Goal: Information Seeking & Learning: Learn about a topic

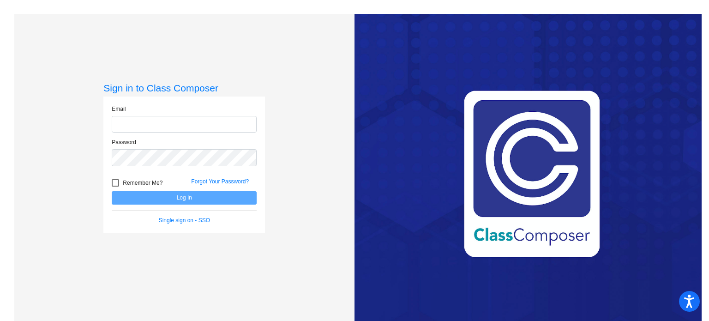
type input "[EMAIL_ADDRESS][DOMAIN_NAME]"
click at [114, 181] on div at bounding box center [115, 182] width 7 height 7
click at [115, 187] on input "Remember Me?" at bounding box center [115, 187] width 0 height 0
checkbox input "true"
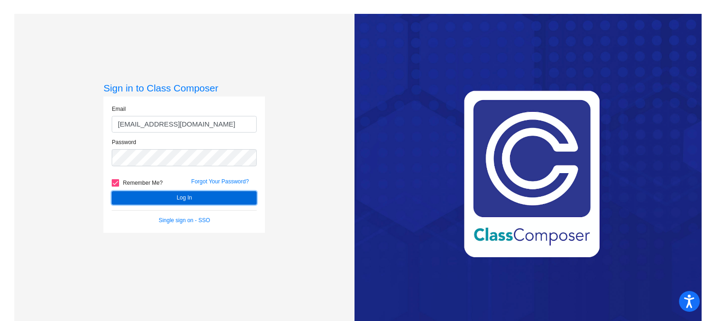
click at [170, 195] on button "Log In" at bounding box center [184, 197] width 145 height 13
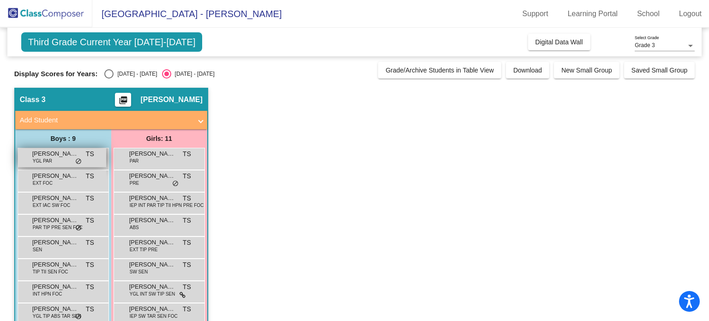
click at [65, 160] on div "[PERSON_NAME] YGL PAR TS lock do_not_disturb_alt" at bounding box center [62, 157] width 88 height 19
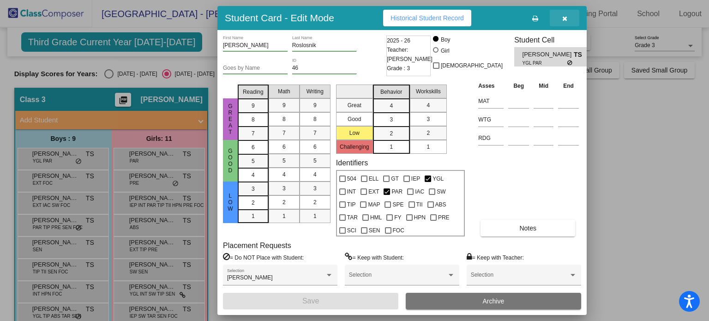
click at [563, 17] on icon "button" at bounding box center [565, 18] width 5 height 6
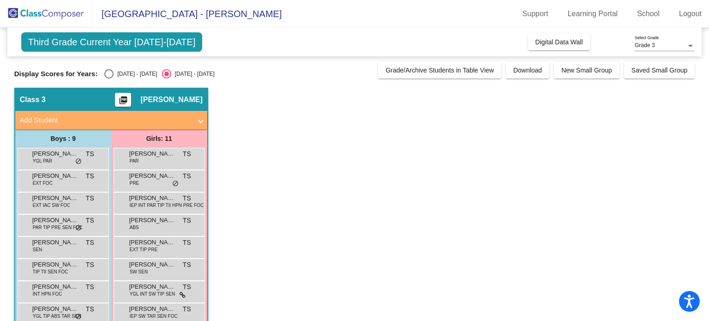
click at [129, 79] on div "Third Grade Current Year [DATE]-[DATE] Add, Move, or Retain Students Off On Inc…" at bounding box center [354, 217] width 681 height 379
click at [128, 76] on div "[DATE] - [DATE]" at bounding box center [135, 74] width 43 height 8
click at [109, 79] on input "[DATE] - [DATE]" at bounding box center [109, 79] width 0 height 0
radio input "true"
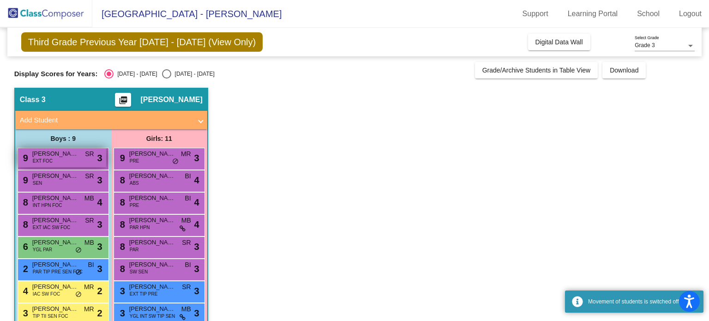
click at [54, 155] on span "[PERSON_NAME]" at bounding box center [55, 153] width 46 height 9
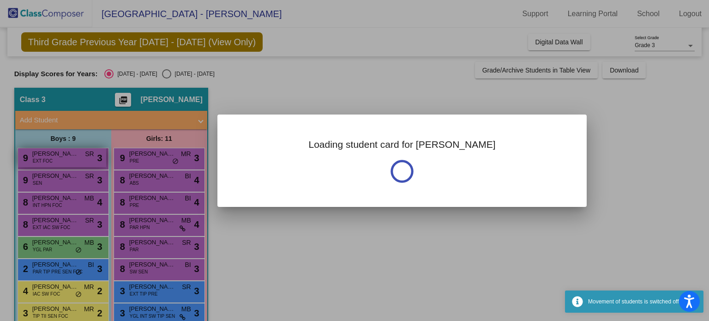
click at [54, 155] on div at bounding box center [354, 160] width 709 height 321
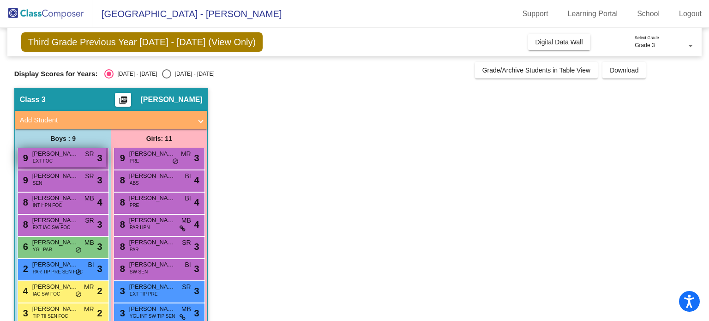
click at [54, 155] on span "[PERSON_NAME]" at bounding box center [55, 153] width 46 height 9
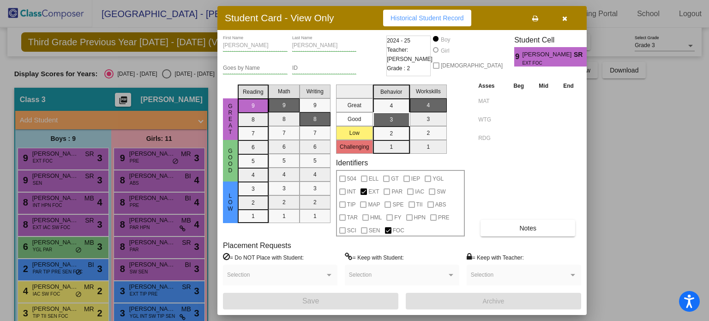
click at [566, 18] on icon "button" at bounding box center [565, 18] width 5 height 6
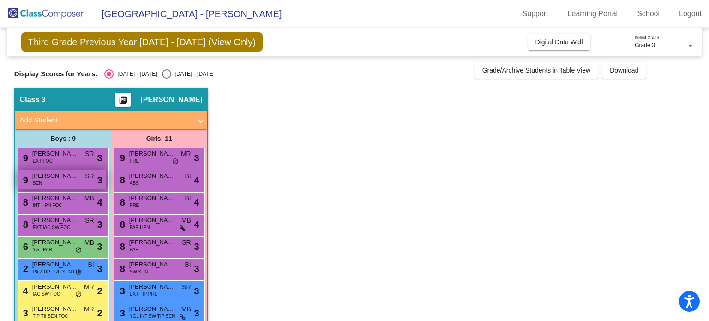
click at [73, 178] on span "[PERSON_NAME]" at bounding box center [55, 175] width 46 height 9
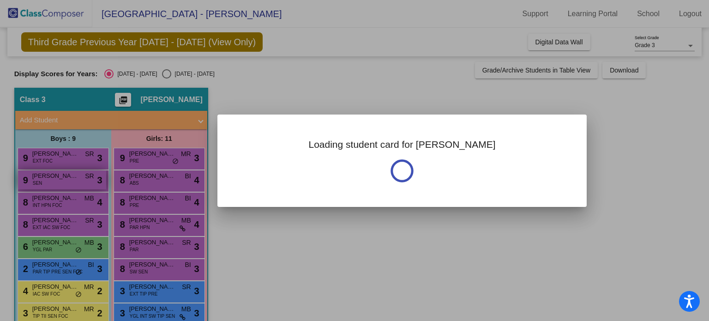
click at [73, 178] on div at bounding box center [354, 160] width 709 height 321
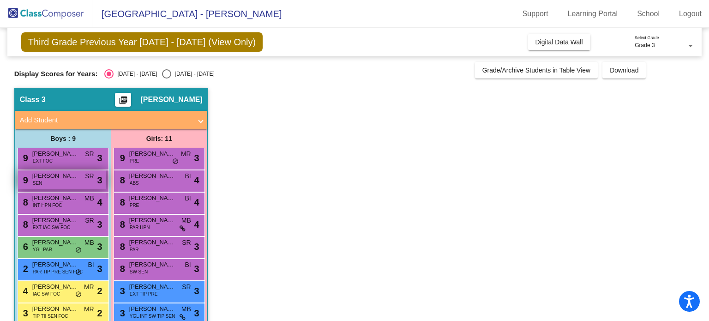
click at [73, 178] on span "[PERSON_NAME]" at bounding box center [55, 175] width 46 height 9
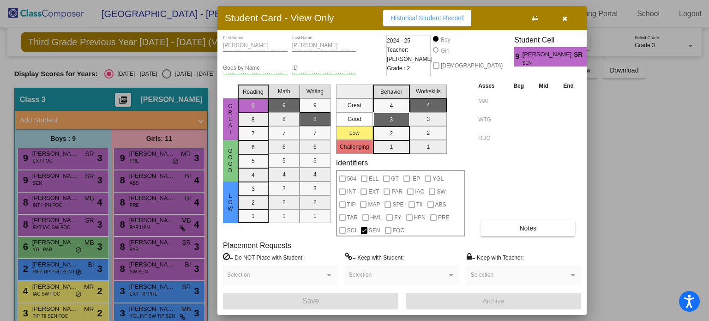
click at [70, 201] on div at bounding box center [354, 160] width 709 height 321
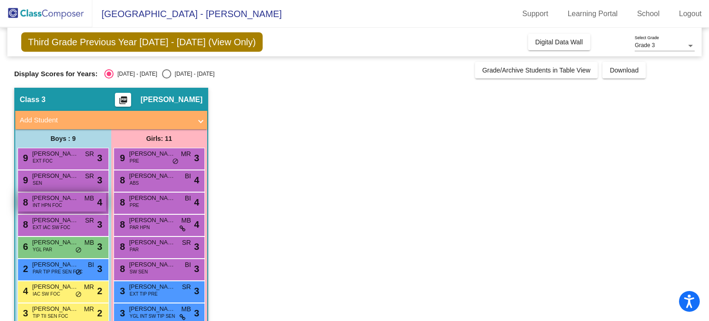
click at [70, 201] on span "[PERSON_NAME]" at bounding box center [55, 198] width 46 height 9
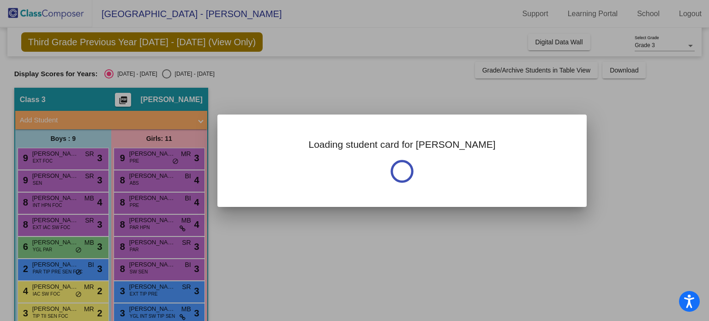
click at [70, 201] on div at bounding box center [354, 160] width 709 height 321
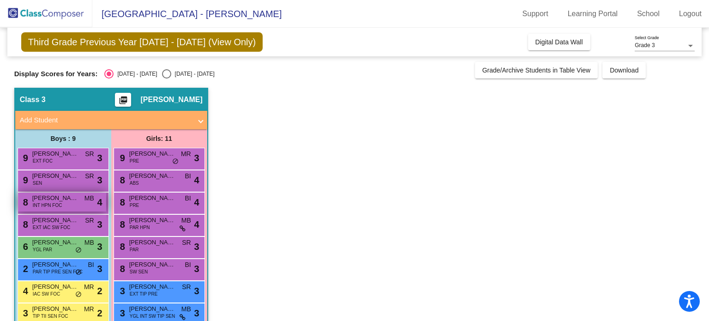
click at [70, 201] on span "[PERSON_NAME]" at bounding box center [55, 198] width 46 height 9
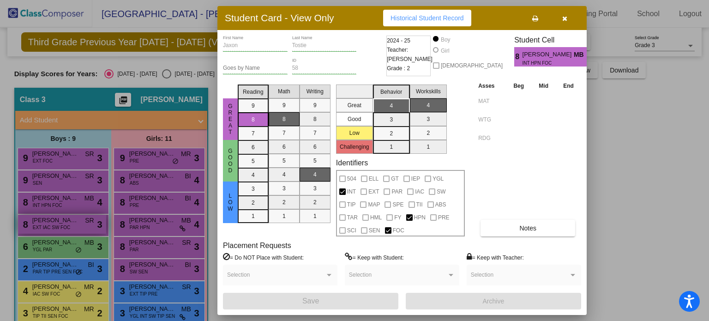
click at [61, 227] on div at bounding box center [354, 160] width 709 height 321
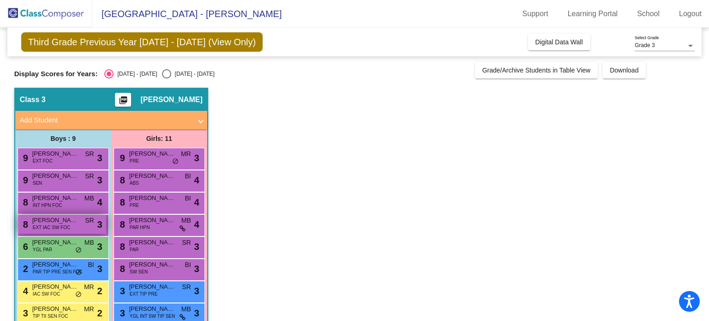
click at [61, 227] on span "EXT IAC SW FOC" at bounding box center [52, 227] width 38 height 7
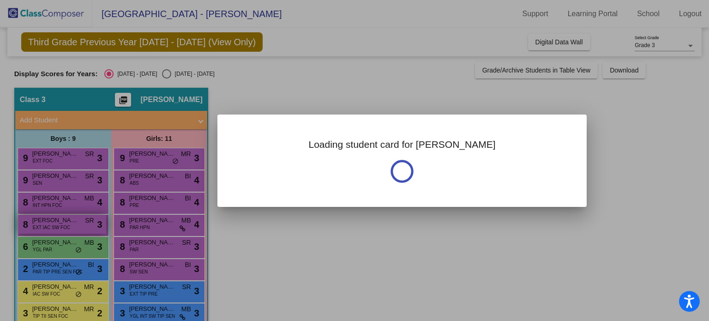
click at [61, 227] on div at bounding box center [354, 160] width 709 height 321
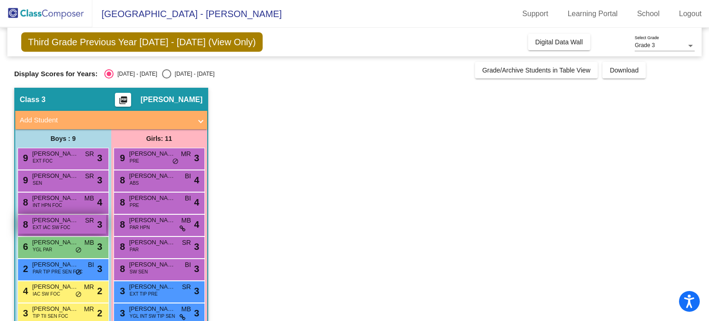
click at [61, 227] on span "EXT IAC SW FOC" at bounding box center [52, 227] width 38 height 7
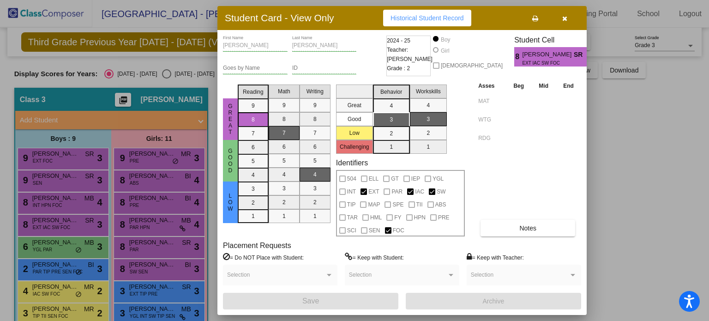
click at [51, 250] on div at bounding box center [354, 160] width 709 height 321
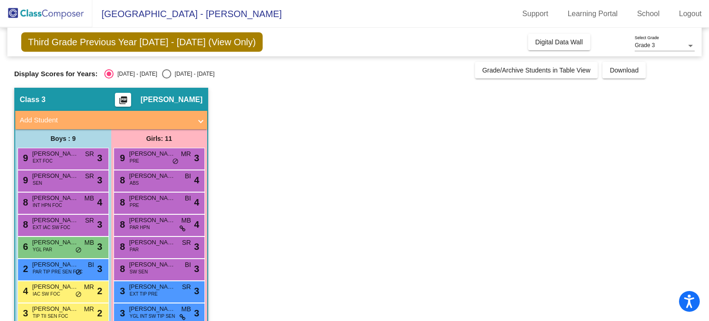
click at [51, 250] on span "YGL PAR" at bounding box center [42, 249] width 19 height 7
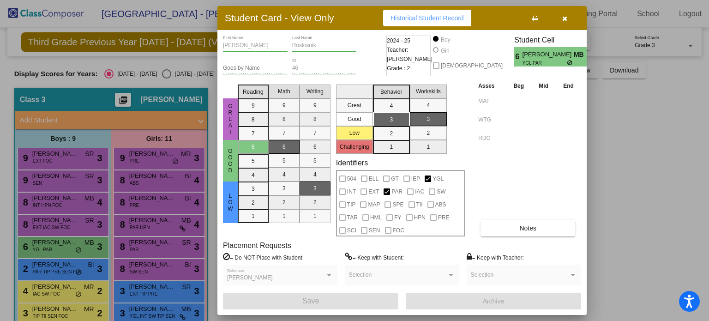
click at [54, 266] on div at bounding box center [354, 160] width 709 height 321
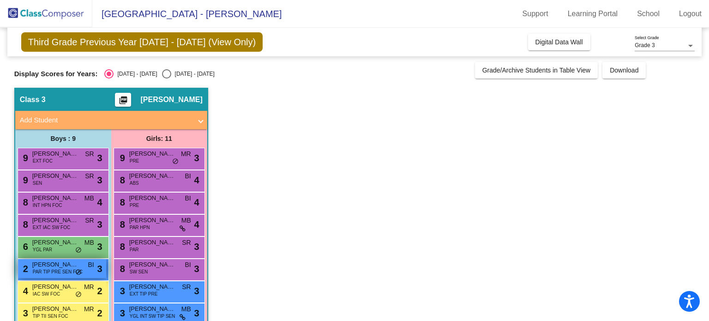
click at [55, 266] on span "[PERSON_NAME]" at bounding box center [55, 264] width 46 height 9
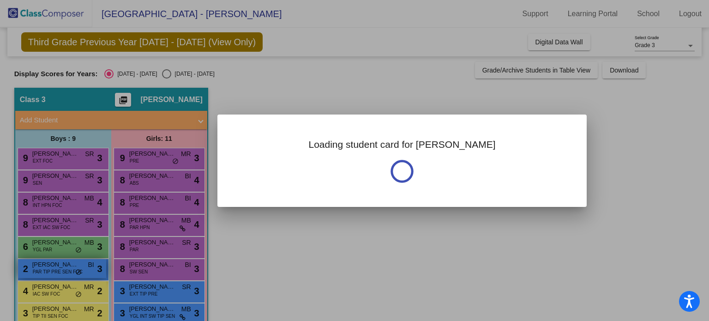
click at [55, 266] on div at bounding box center [354, 160] width 709 height 321
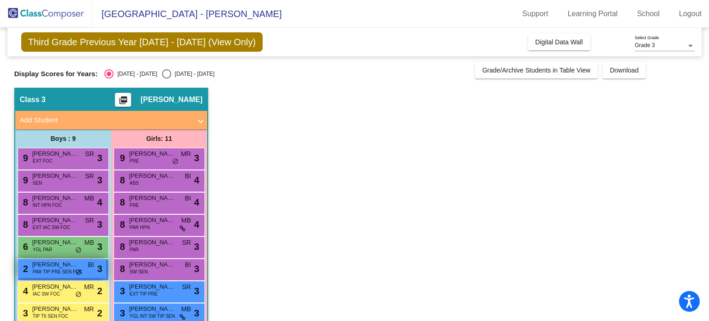
click at [54, 266] on span "[PERSON_NAME]" at bounding box center [55, 264] width 46 height 9
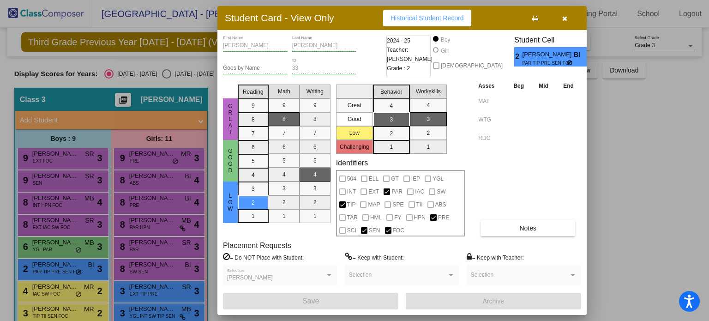
click at [48, 287] on div at bounding box center [354, 160] width 709 height 321
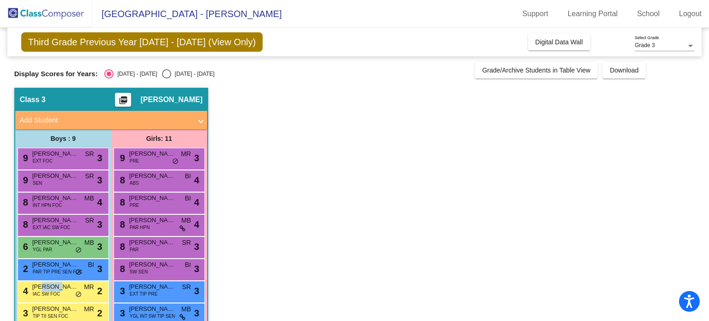
click at [48, 287] on span "[PERSON_NAME]" at bounding box center [55, 286] width 46 height 9
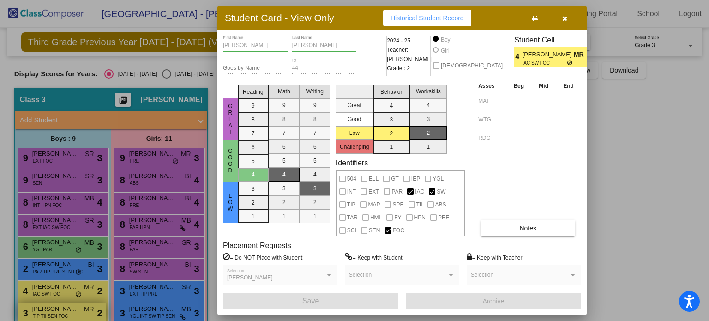
click at [50, 306] on div at bounding box center [354, 160] width 709 height 321
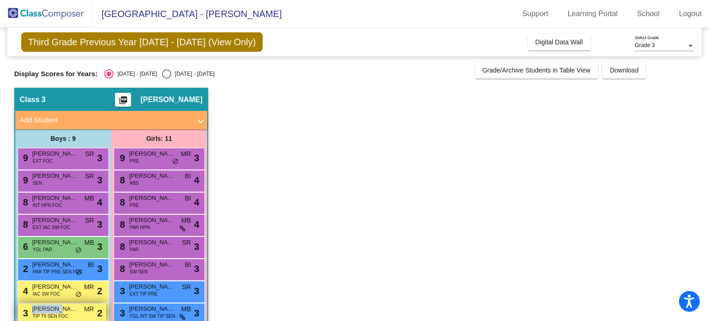
click at [50, 306] on span "[PERSON_NAME]" at bounding box center [55, 308] width 46 height 9
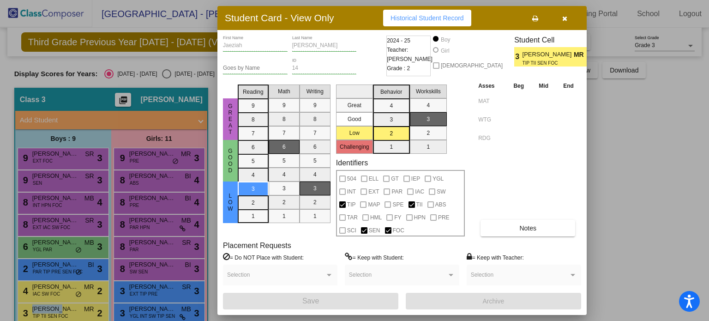
click at [567, 15] on span "button" at bounding box center [565, 17] width 5 height 7
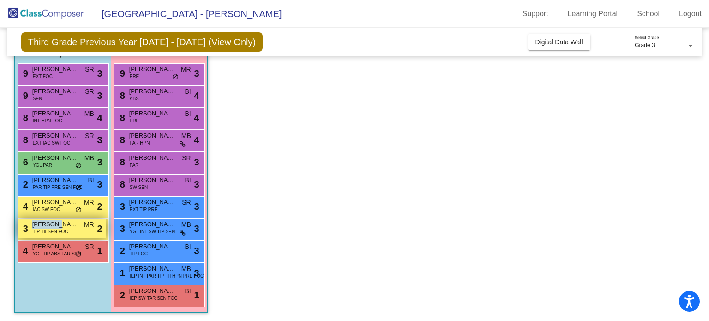
scroll to position [85, 0]
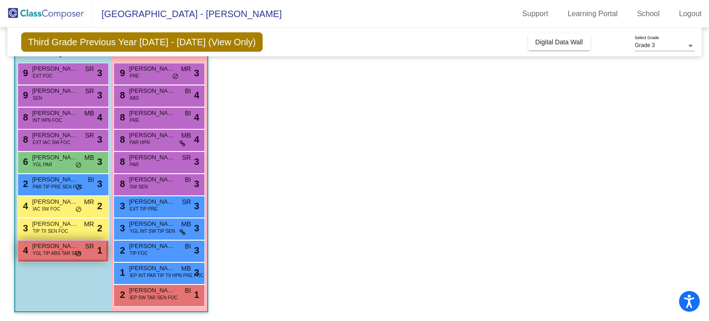
click at [69, 251] on span "YGL TIP ABS TAR SEN" at bounding box center [57, 253] width 48 height 7
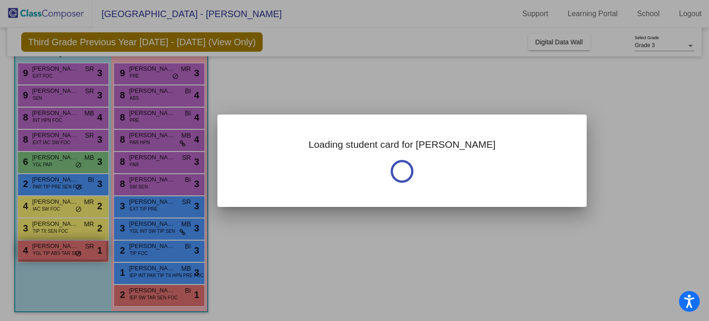
click at [69, 251] on div at bounding box center [354, 160] width 709 height 321
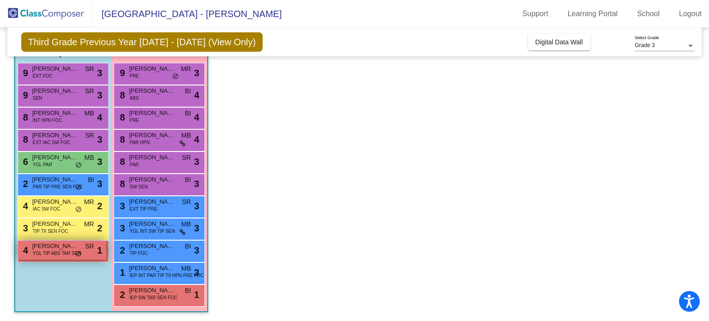
click at [69, 251] on span "YGL TIP ABS TAR SEN" at bounding box center [57, 253] width 48 height 7
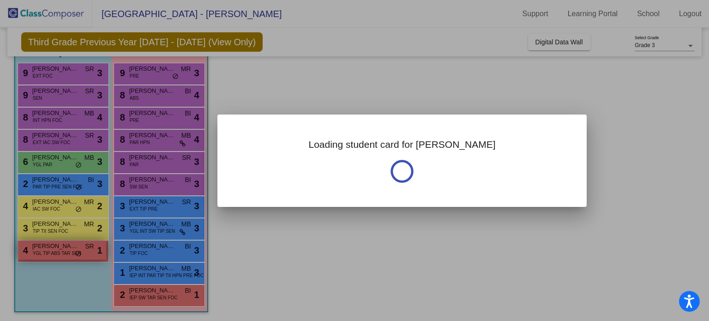
click at [69, 251] on div at bounding box center [354, 160] width 709 height 321
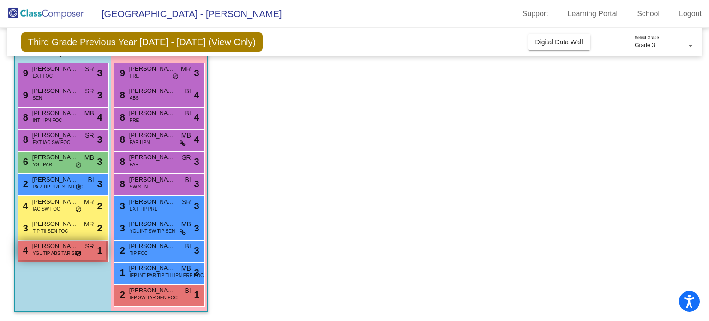
click at [69, 251] on span "YGL TIP ABS TAR SEN" at bounding box center [57, 253] width 48 height 7
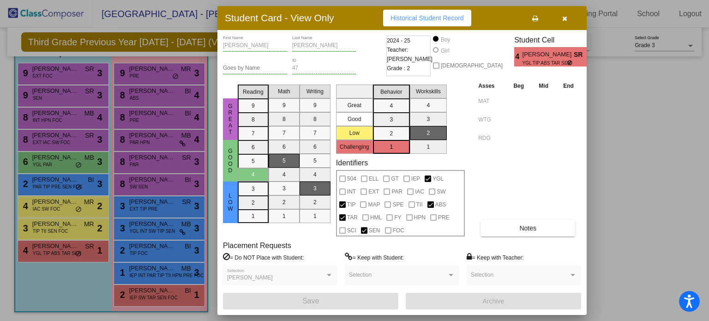
click at [146, 73] on div at bounding box center [354, 160] width 709 height 321
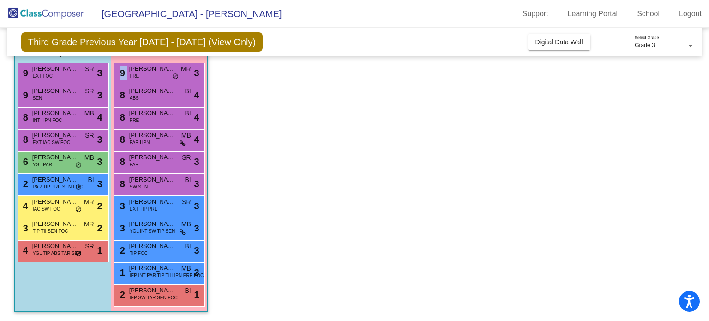
click at [146, 73] on div "9 [PERSON_NAME] PRE MR [PERSON_NAME] do_not_disturb_alt 3" at bounding box center [159, 72] width 88 height 19
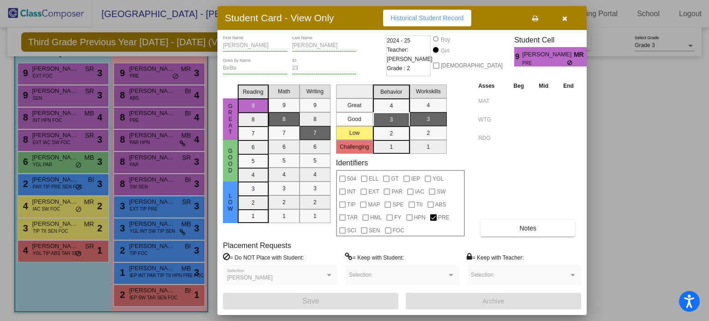
click at [136, 88] on div at bounding box center [354, 160] width 709 height 321
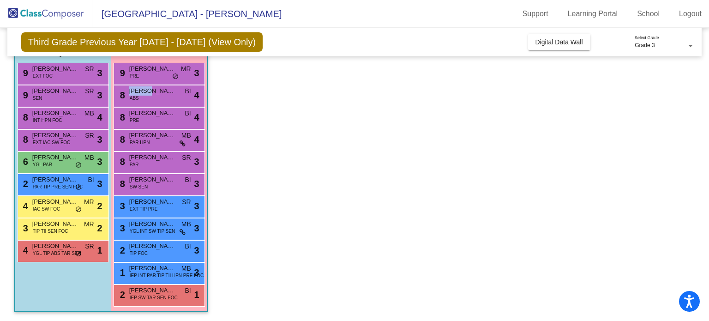
click at [136, 88] on span "[PERSON_NAME]" at bounding box center [152, 90] width 46 height 9
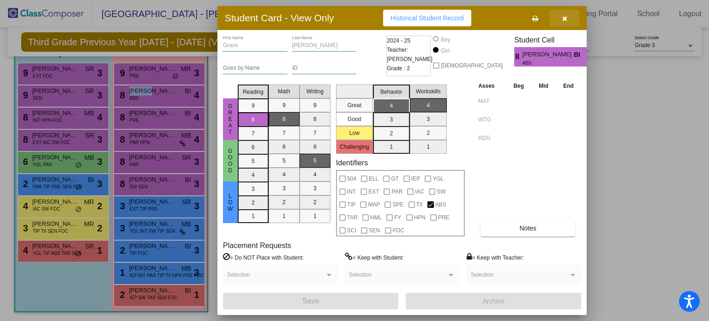
click at [569, 18] on button "button" at bounding box center [565, 18] width 30 height 17
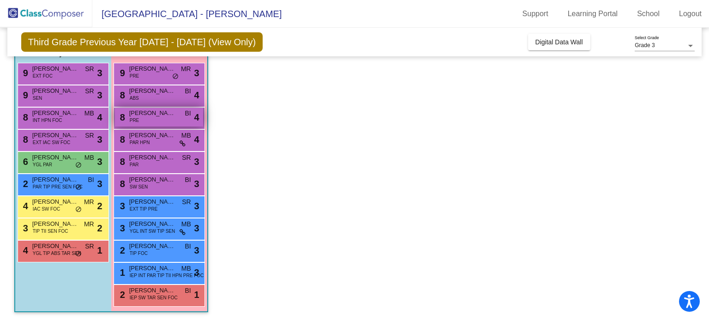
click at [153, 118] on div "8 [PERSON_NAME] [PERSON_NAME] PRE BI lock do_not_disturb_alt 4" at bounding box center [159, 117] width 88 height 19
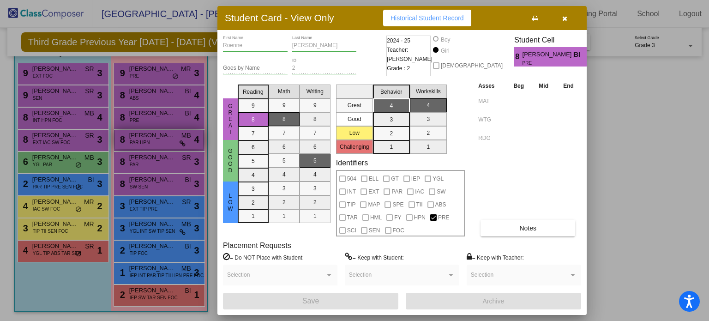
click at [153, 142] on div at bounding box center [354, 160] width 709 height 321
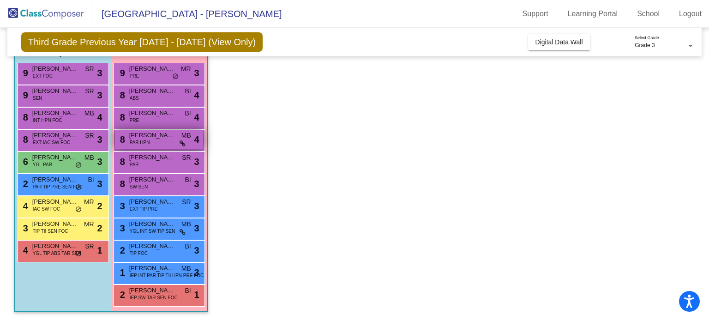
click at [152, 143] on div "8 [PERSON_NAME] PAR HPN MB lock do_not_disturb_alt 4" at bounding box center [159, 139] width 88 height 19
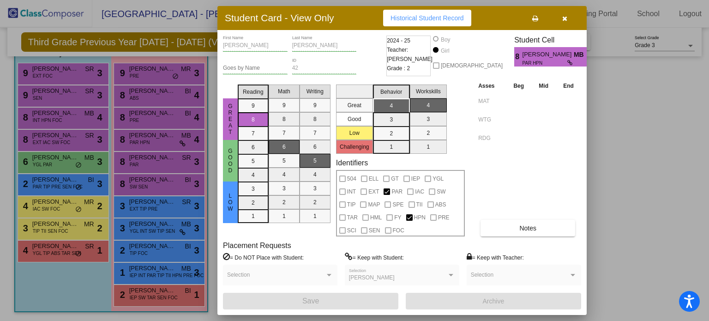
click at [159, 163] on div at bounding box center [354, 160] width 709 height 321
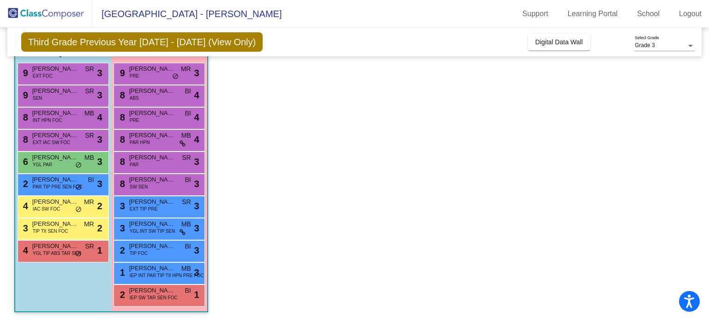
click at [159, 163] on div "8 [PERSON_NAME] PAR SR lock do_not_disturb_alt 3" at bounding box center [159, 161] width 88 height 19
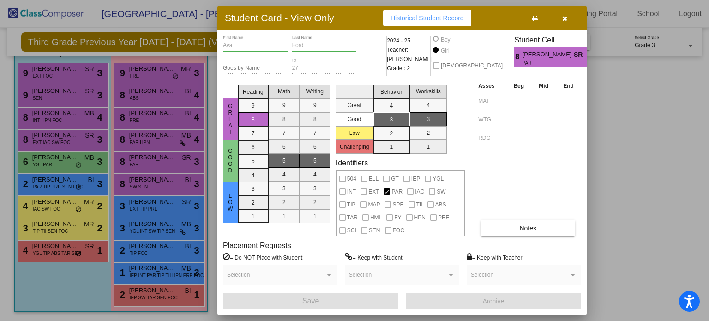
click at [155, 179] on div at bounding box center [354, 160] width 709 height 321
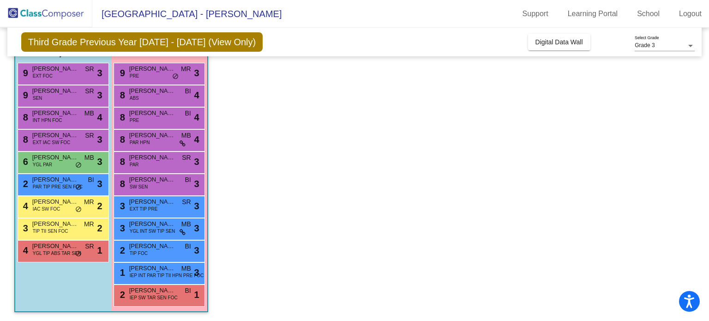
click at [155, 179] on span "[PERSON_NAME]" at bounding box center [152, 179] width 46 height 9
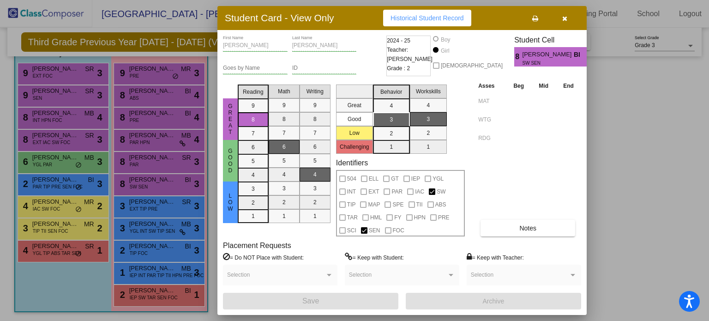
click at [155, 203] on div at bounding box center [354, 160] width 709 height 321
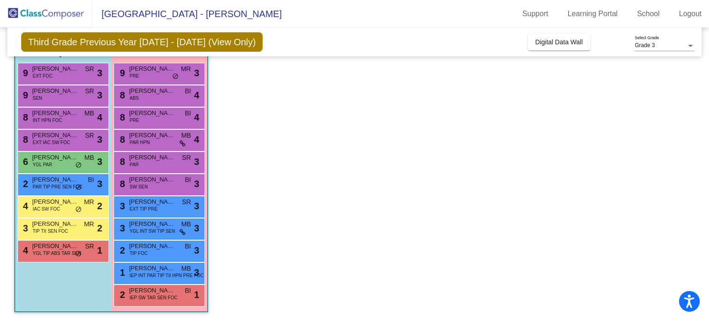
click at [155, 203] on span "[PERSON_NAME]" at bounding box center [152, 201] width 46 height 9
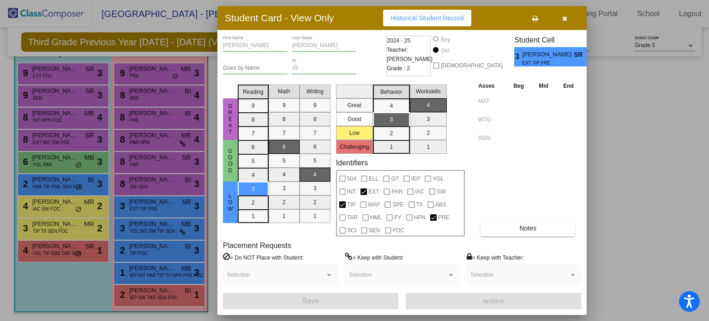
click at [148, 224] on div at bounding box center [354, 160] width 709 height 321
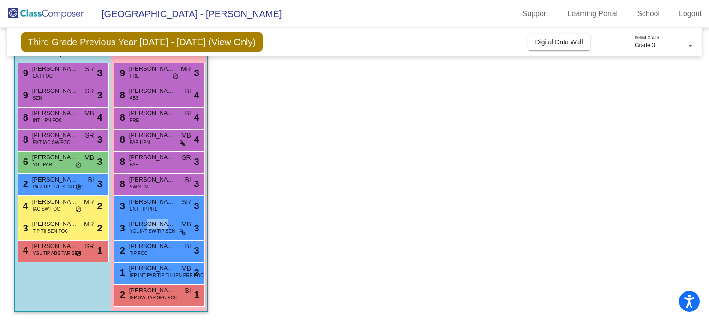
click at [148, 224] on span "[PERSON_NAME]" at bounding box center [152, 223] width 46 height 9
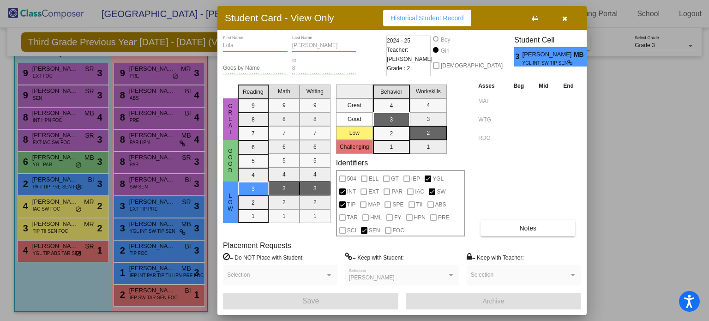
click at [139, 249] on div at bounding box center [354, 160] width 709 height 321
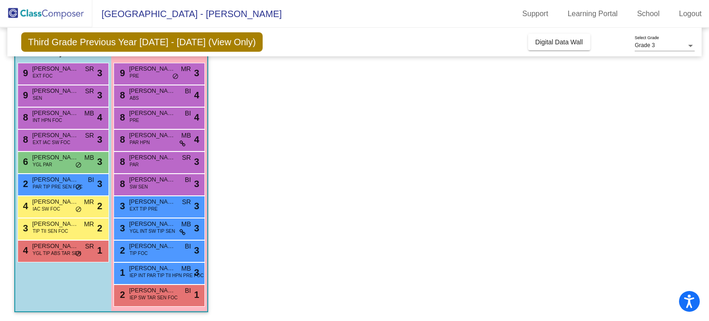
click at [139, 250] on span "TIP FOC" at bounding box center [139, 253] width 18 height 7
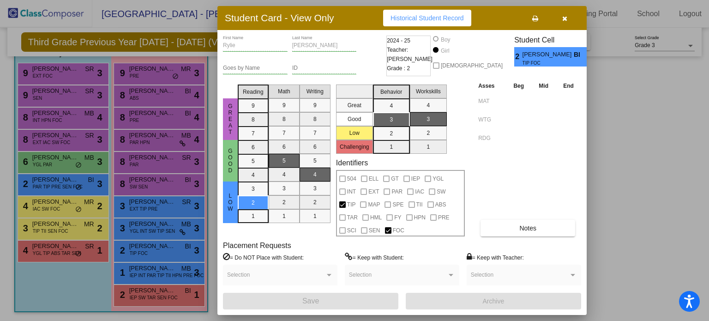
click at [140, 273] on div at bounding box center [354, 160] width 709 height 321
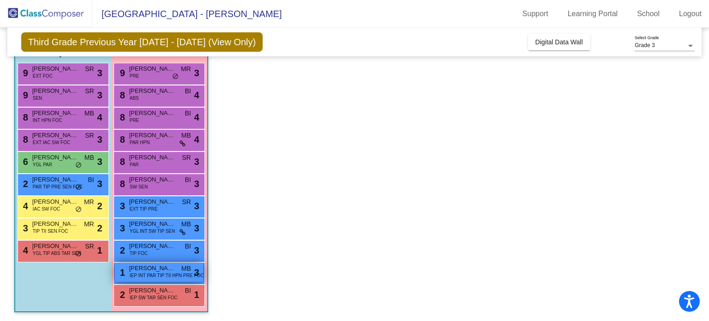
click at [141, 273] on span "IEP INT PAR TIP TII HPN PRE FOC" at bounding box center [167, 275] width 74 height 7
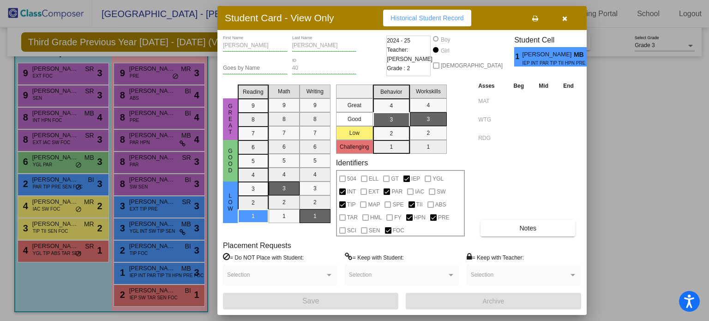
click at [142, 297] on div at bounding box center [354, 160] width 709 height 321
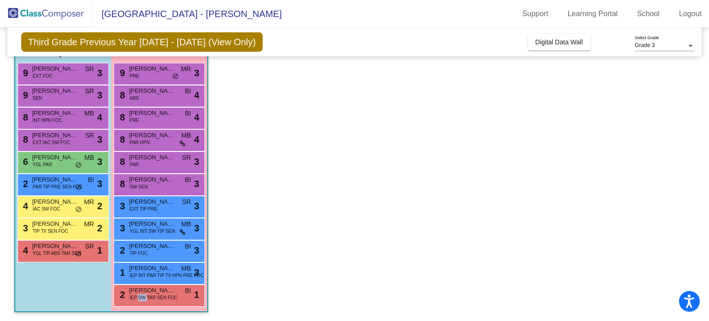
click at [142, 297] on span "IEP SW TAR SEN FOC" at bounding box center [154, 297] width 48 height 7
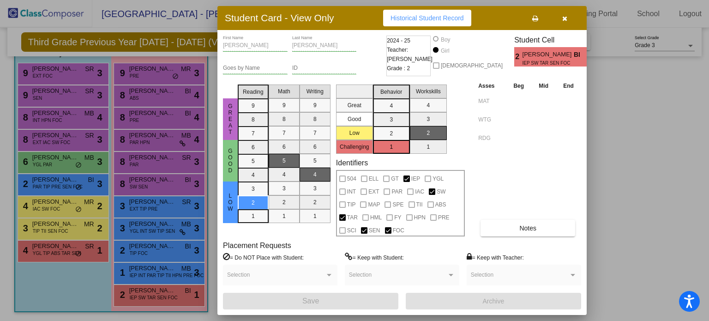
click at [47, 208] on div at bounding box center [354, 160] width 709 height 321
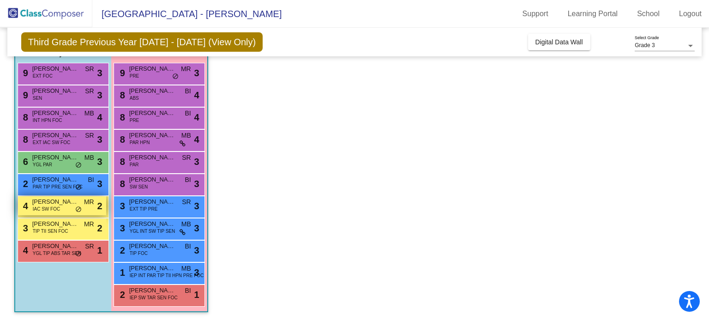
click at [48, 208] on span "IAC SW FOC" at bounding box center [46, 209] width 27 height 7
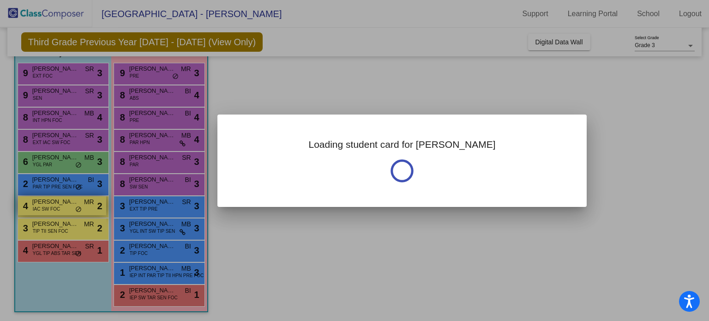
click at [48, 208] on div at bounding box center [354, 160] width 709 height 321
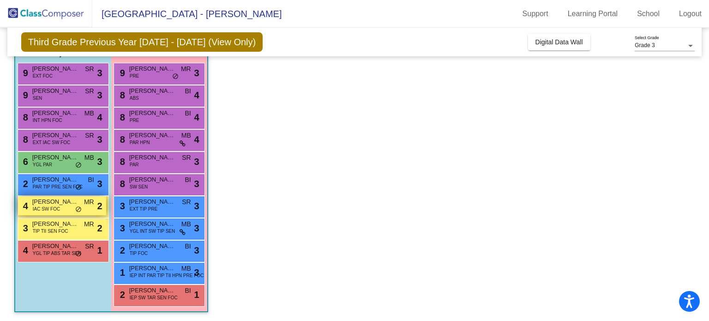
click at [48, 208] on span "IAC SW FOC" at bounding box center [46, 209] width 27 height 7
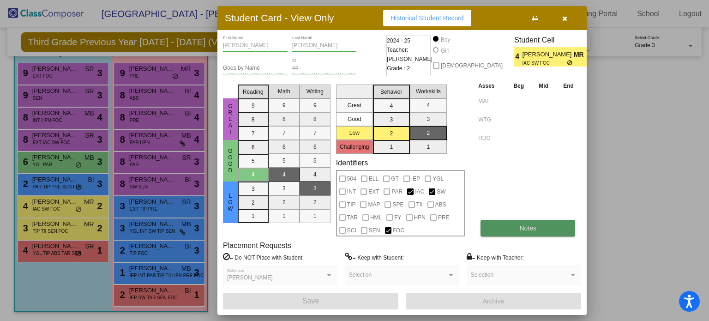
click at [545, 233] on button "Notes" at bounding box center [528, 228] width 95 height 17
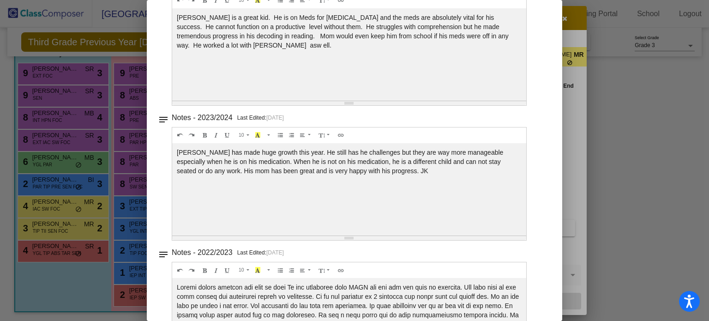
scroll to position [0, 0]
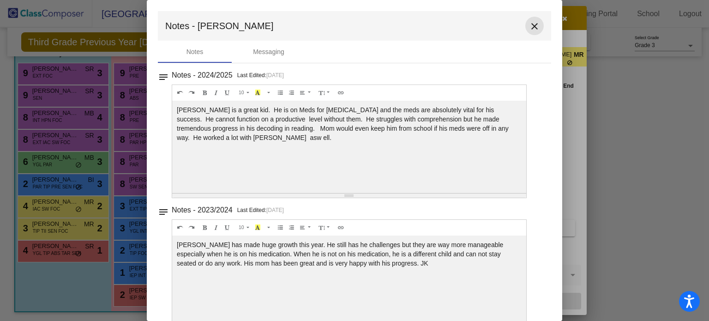
click at [532, 22] on mat-icon "close" at bounding box center [534, 26] width 11 height 11
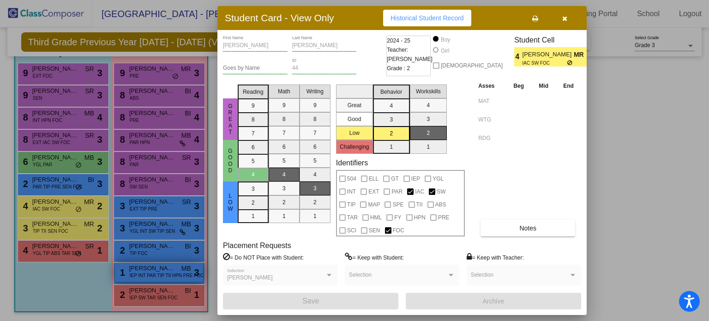
click at [170, 277] on div at bounding box center [354, 160] width 709 height 321
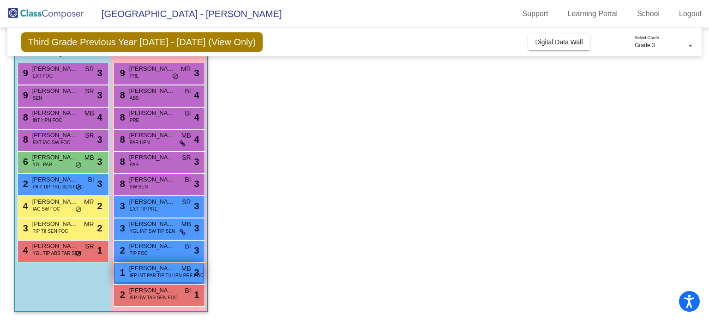
click at [150, 276] on span "IEP INT PAR TIP TII HPN PRE FOC" at bounding box center [167, 275] width 74 height 7
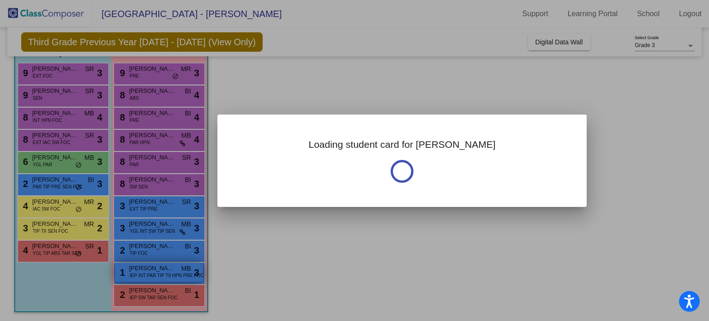
click at [150, 276] on div at bounding box center [354, 160] width 709 height 321
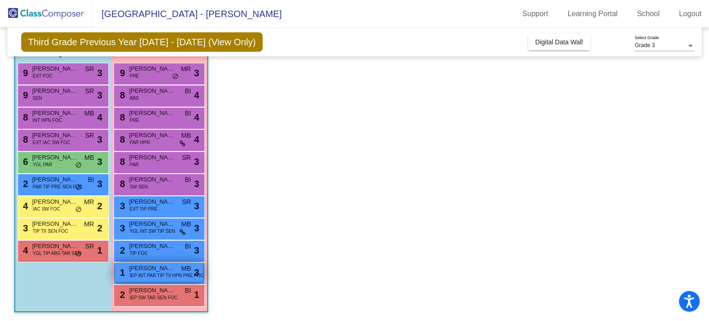
click at [149, 276] on span "IEP INT PAR TIP TII HPN PRE FOC" at bounding box center [167, 275] width 74 height 7
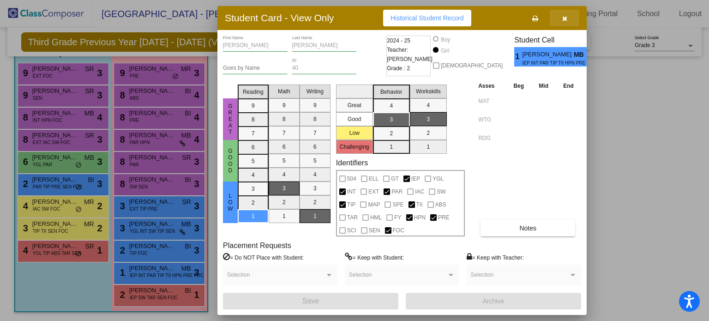
click at [566, 20] on icon "button" at bounding box center [565, 18] width 5 height 6
